Goal: Task Accomplishment & Management: Complete application form

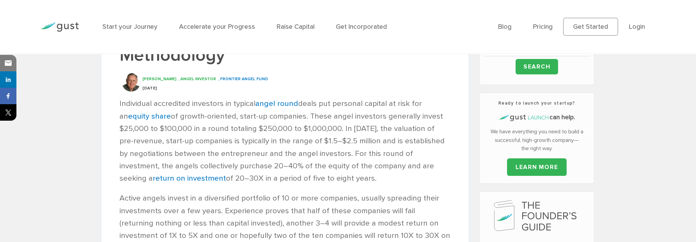
scroll to position [308, 0]
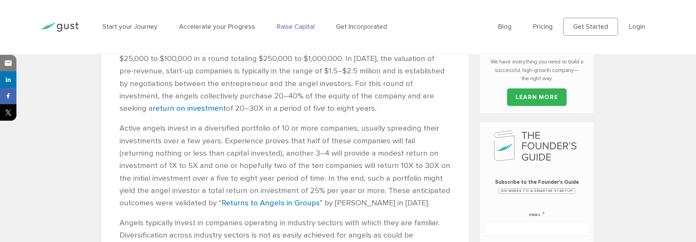
click at [297, 28] on link "Raise Capital" at bounding box center [296, 27] width 38 height 8
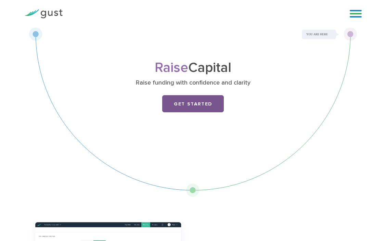
click at [194, 104] on link "Get Started" at bounding box center [193, 103] width 62 height 17
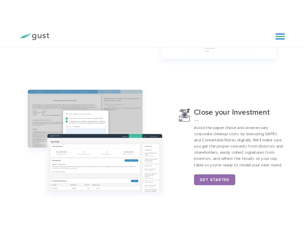
scroll to position [479, 0]
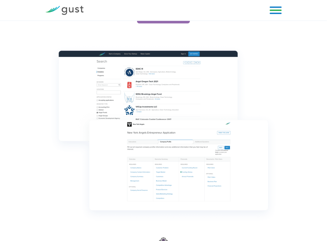
click at [27, 61] on div "Find your Funding Hundreds of the world’s leading Angel Groups and VCs use Gust…" at bounding box center [163, 179] width 327 height 278
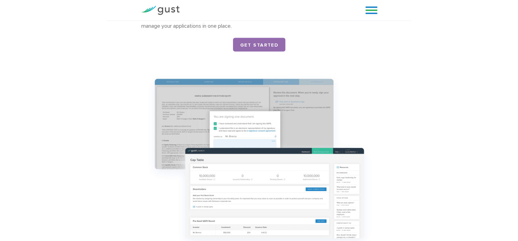
scroll to position [747, 0]
